Goal: Task Accomplishment & Management: Complete application form

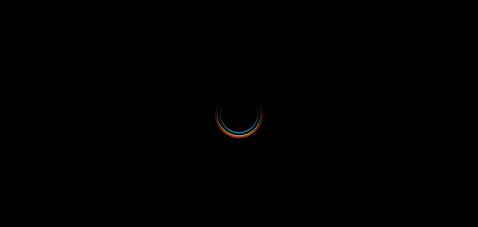
select select
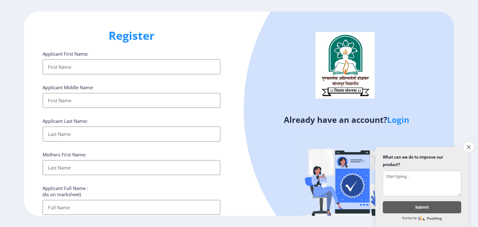
click at [403, 122] on link "Login" at bounding box center [398, 119] width 22 height 11
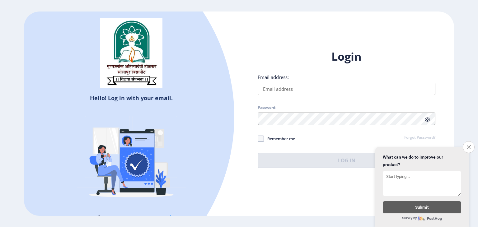
click at [334, 94] on input "Email address:" at bounding box center [347, 89] width 178 height 12
type input "202301061071469"
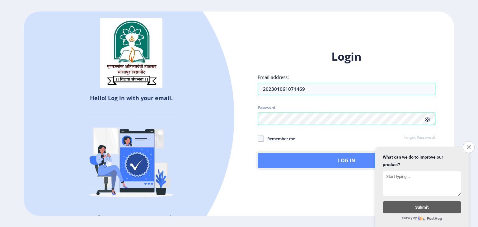
click at [286, 160] on button "Log In" at bounding box center [347, 160] width 178 height 15
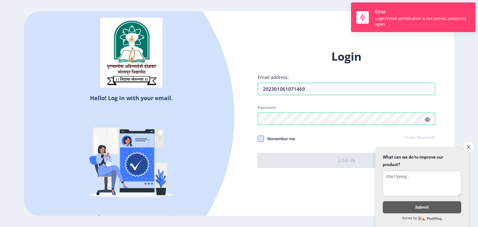
click at [259, 140] on span at bounding box center [261, 139] width 6 height 6
click at [258, 139] on input "Remember me" at bounding box center [258, 139] width 0 height 0
checkbox input "true"
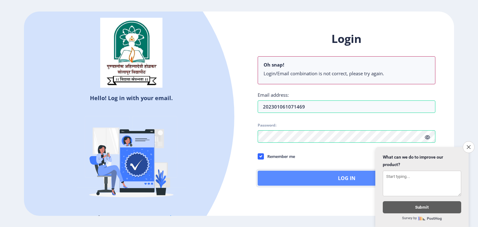
click at [291, 177] on button "Log In" at bounding box center [347, 178] width 178 height 15
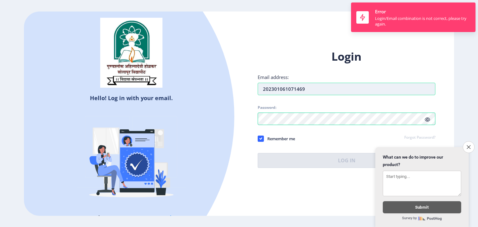
click at [325, 85] on input "202301061071469" at bounding box center [347, 89] width 178 height 12
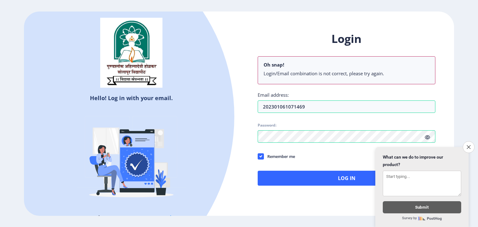
click at [426, 118] on div "Login Oh snap! Login/Email combination is not correct, please try again. Email …" at bounding box center [347, 108] width 178 height 154
click at [428, 137] on icon at bounding box center [427, 137] width 5 height 5
click at [351, 106] on input "202301061071469" at bounding box center [347, 107] width 178 height 12
type input "2"
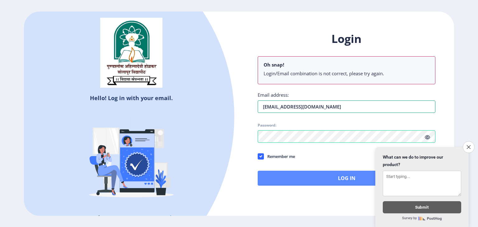
type input "[EMAIL_ADDRESS][DOMAIN_NAME]"
click at [355, 177] on button "Log In" at bounding box center [347, 178] width 178 height 15
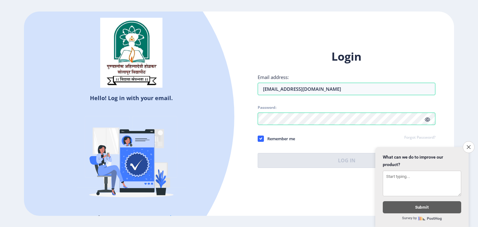
click at [425, 165] on div "What can we do to improve our product?" at bounding box center [422, 174] width 78 height 43
click at [467, 145] on icon "Close survey" at bounding box center [469, 147] width 4 height 4
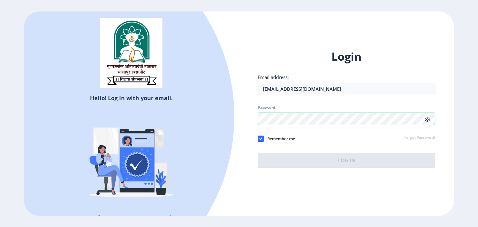
select select
